Goal: Complete application form

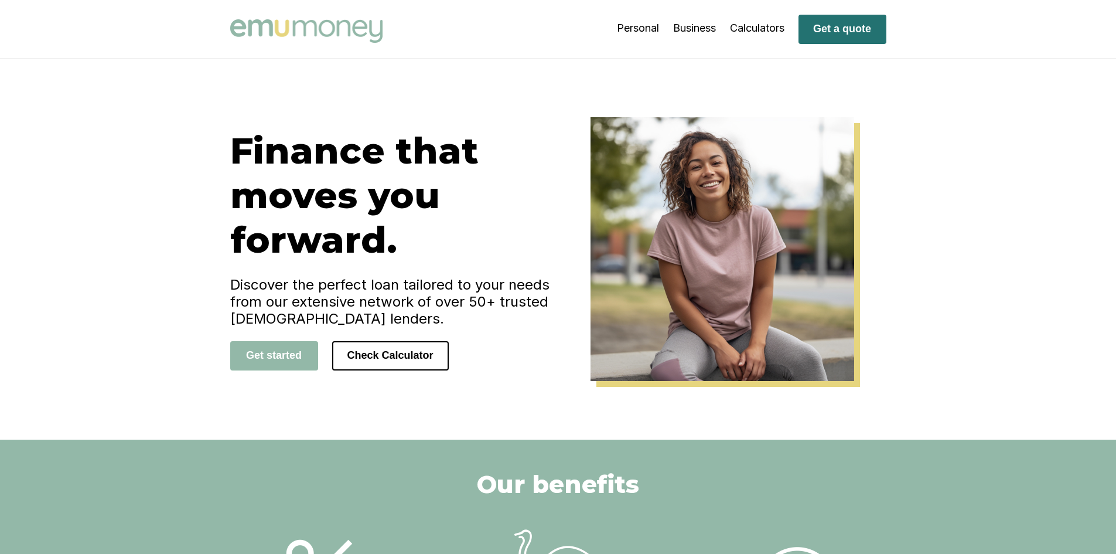
click at [842, 30] on button "Get a quote" at bounding box center [842, 29] width 88 height 29
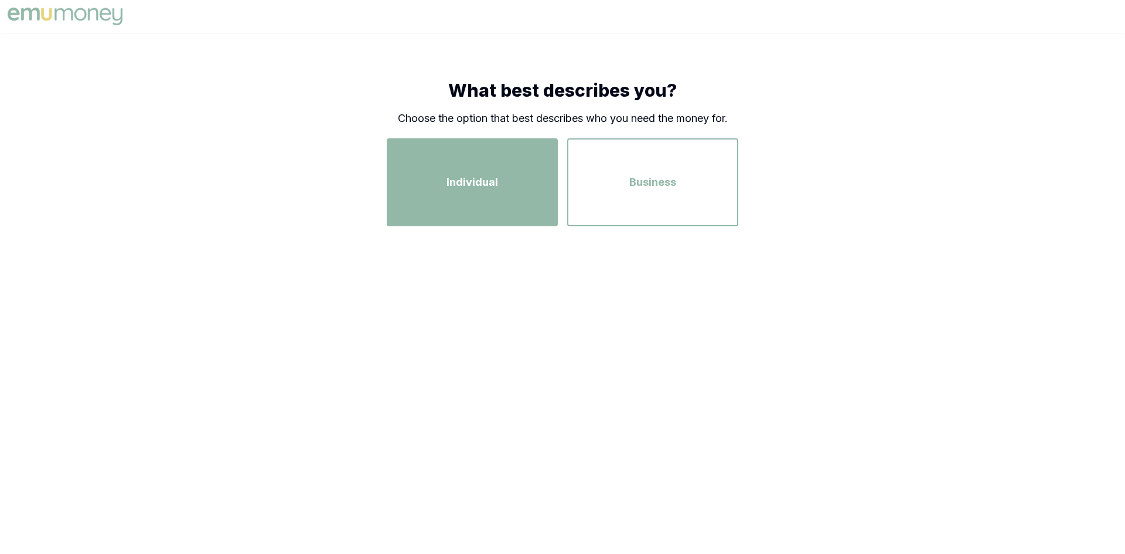
click at [511, 176] on div "Individual" at bounding box center [472, 182] width 150 height 67
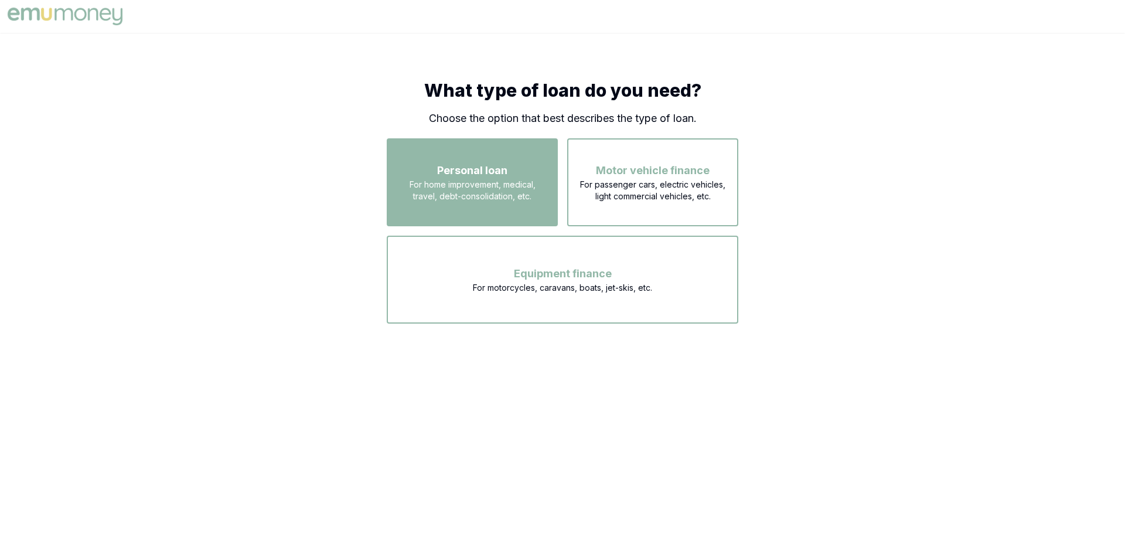
click at [472, 186] on span "For home improvement, medical, travel, debt-consolidation, etc." at bounding box center [472, 190] width 150 height 23
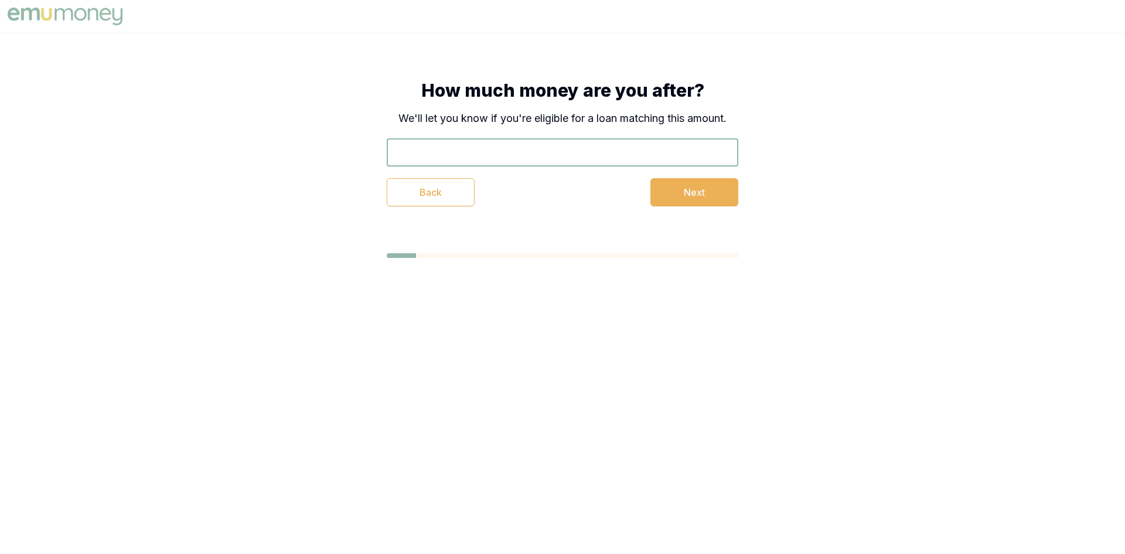
click at [446, 152] on input "text" at bounding box center [562, 152] width 351 height 28
